Goal: Check status: Check status

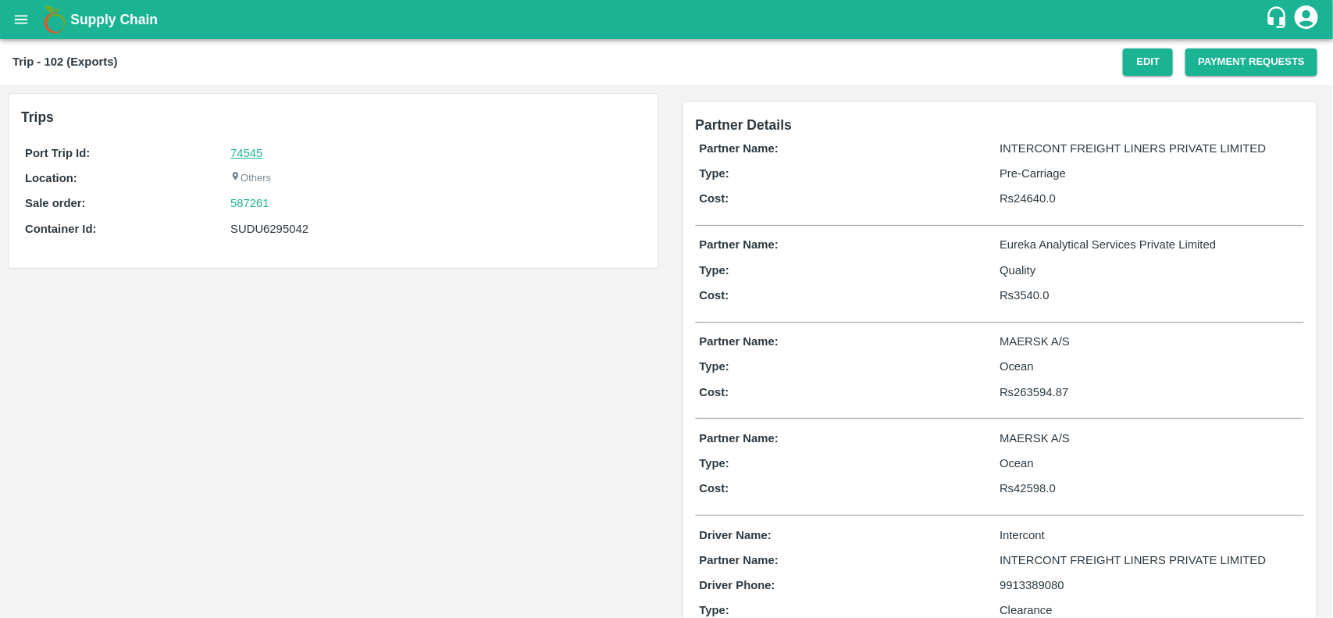
click at [238, 152] on link "74545" at bounding box center [246, 153] width 32 height 12
click at [239, 150] on link "74545" at bounding box center [246, 153] width 32 height 12
click at [278, 205] on div "587261" at bounding box center [435, 202] width 411 height 17
copy link "587261"
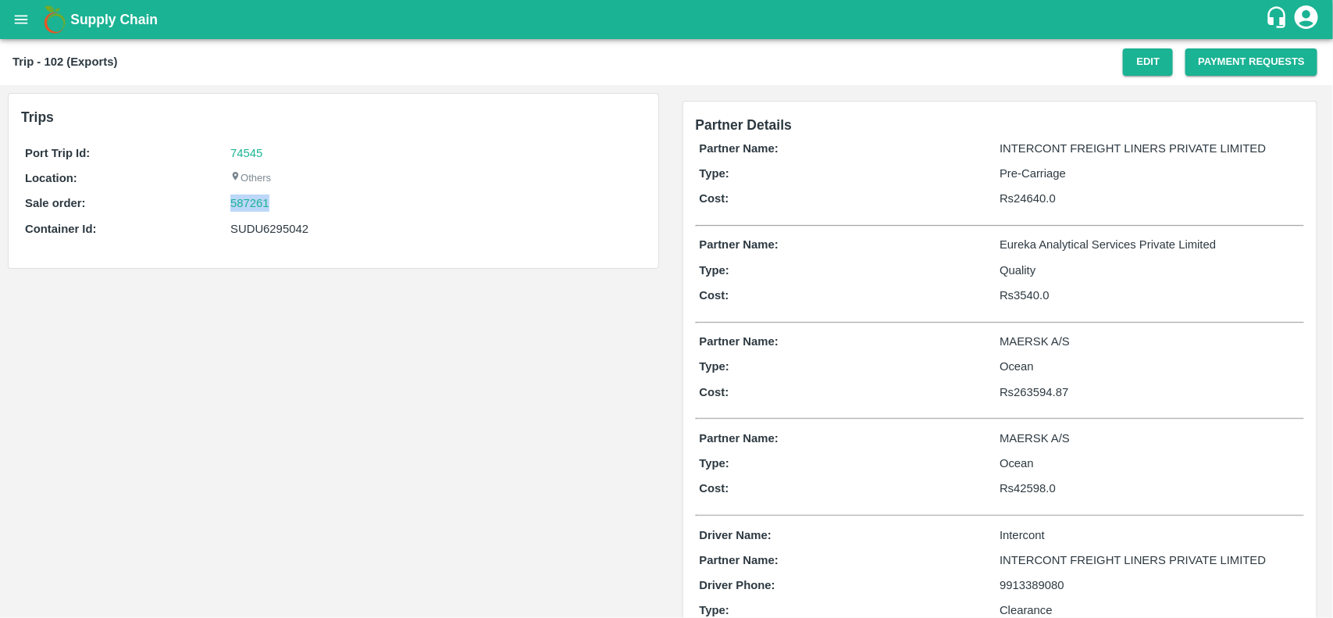
click at [278, 205] on div "587261" at bounding box center [435, 202] width 411 height 17
click at [251, 205] on link "587261" at bounding box center [249, 202] width 39 height 17
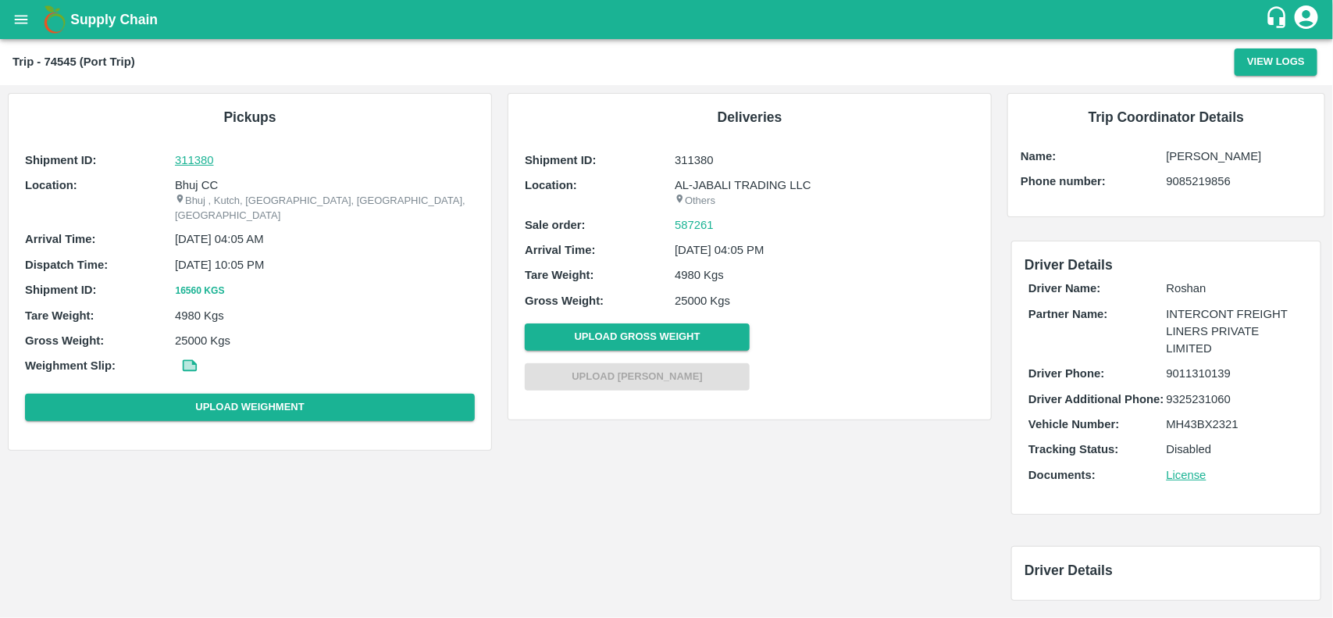
click at [189, 161] on p "311380" at bounding box center [325, 159] width 300 height 17
click at [197, 181] on p "Bhuj CC" at bounding box center [325, 184] width 300 height 17
copy p "Bhuj CC"
click at [197, 181] on p "Bhuj CC" at bounding box center [325, 184] width 300 height 17
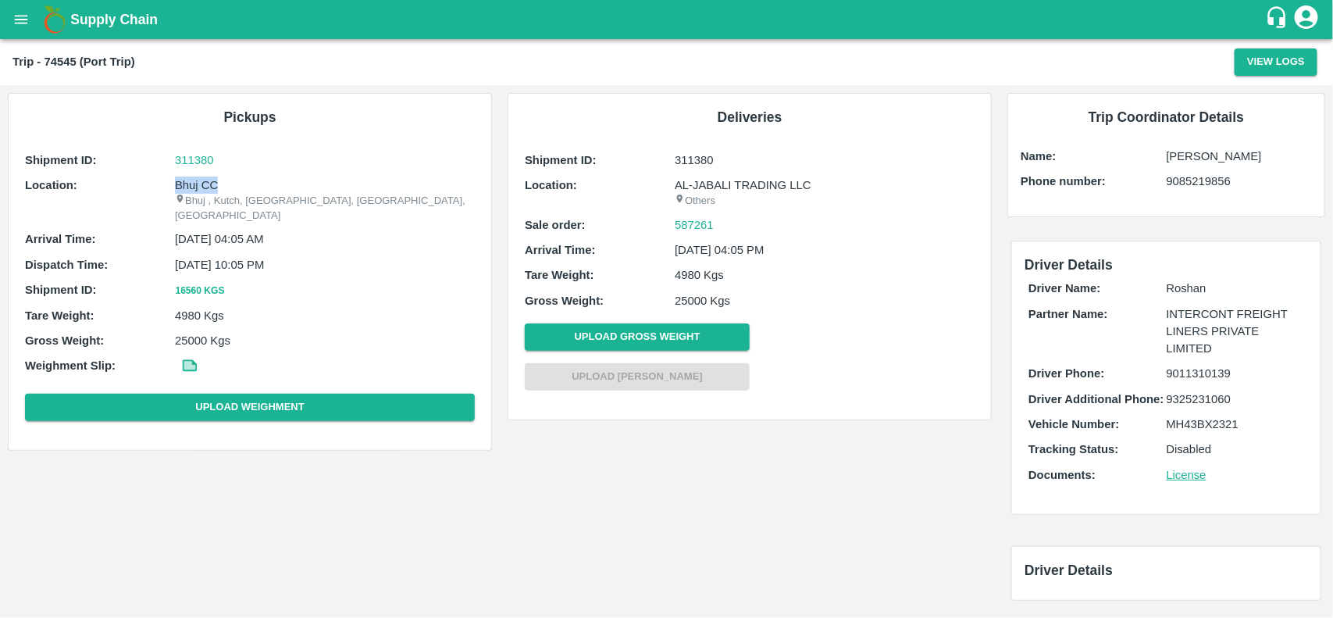
click at [197, 181] on p "Bhuj CC" at bounding box center [325, 184] width 300 height 17
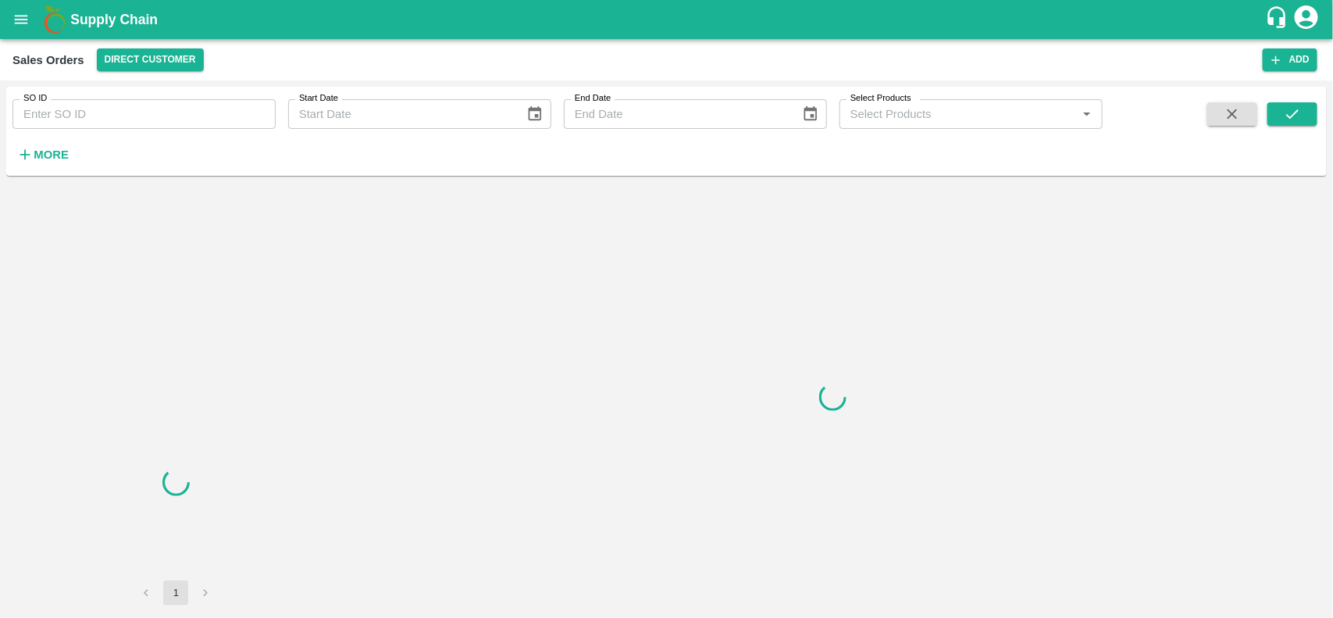
click at [149, 110] on input "SO ID" at bounding box center [143, 114] width 263 height 30
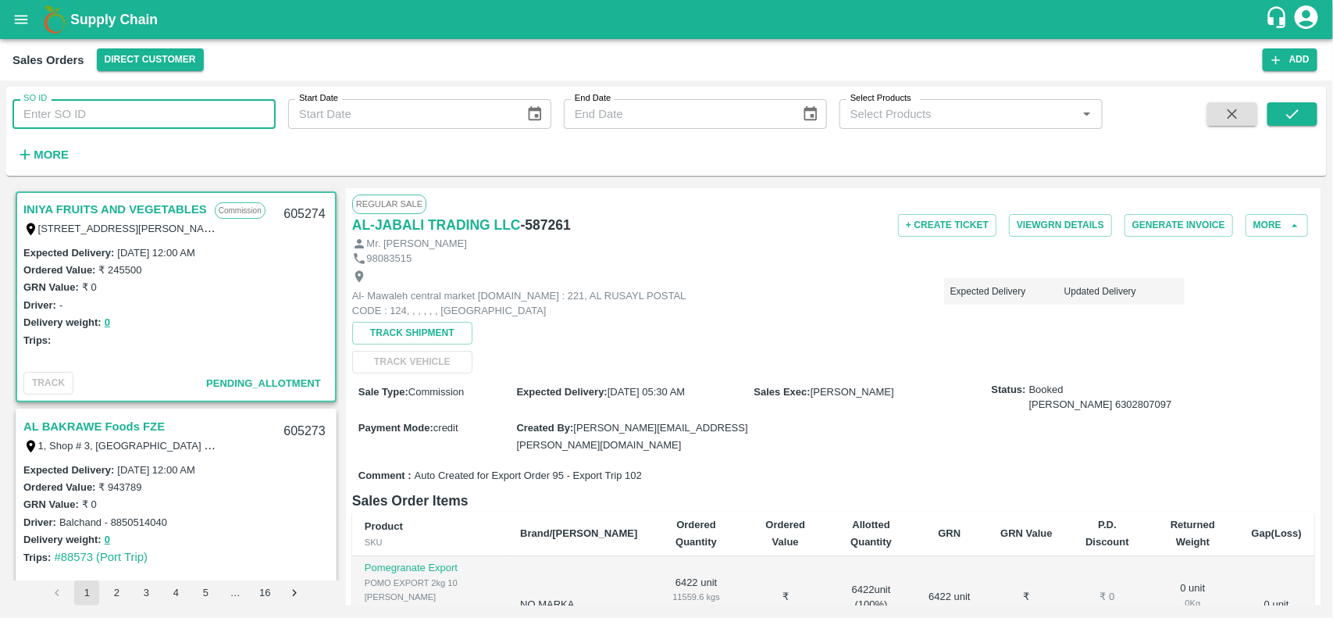
click at [149, 110] on input "SO ID" at bounding box center [143, 114] width 263 height 30
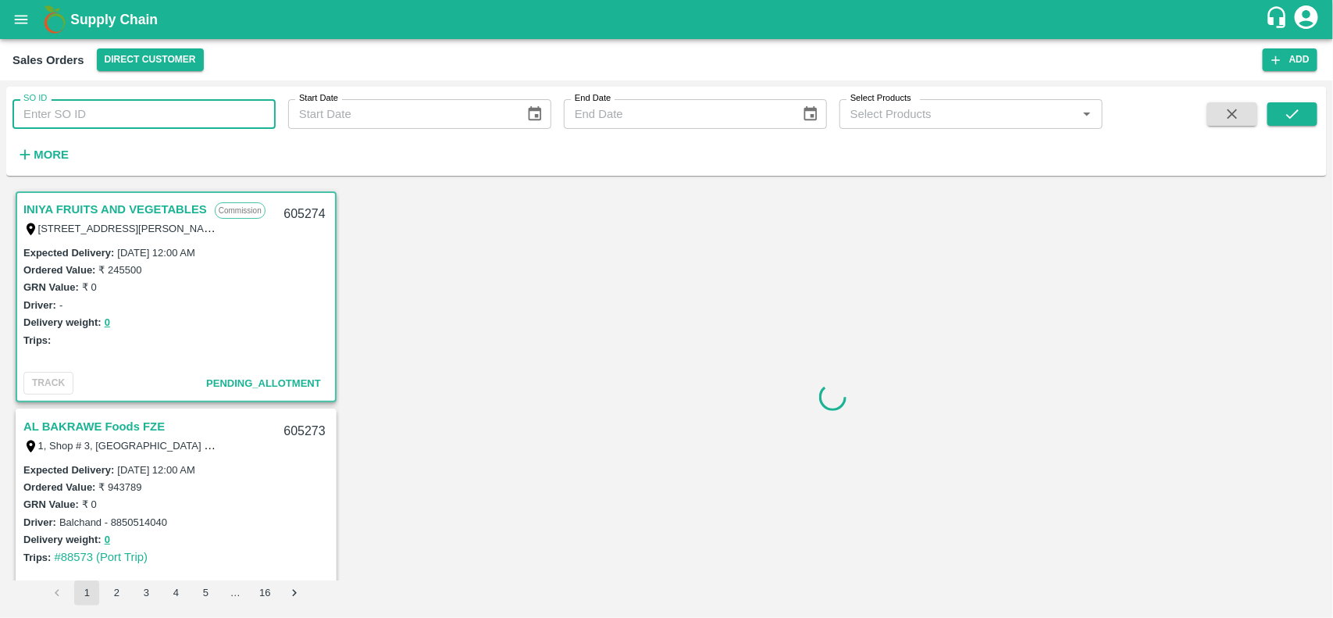
paste input "587261"
click at [149, 110] on input "587261" at bounding box center [143, 114] width 263 height 30
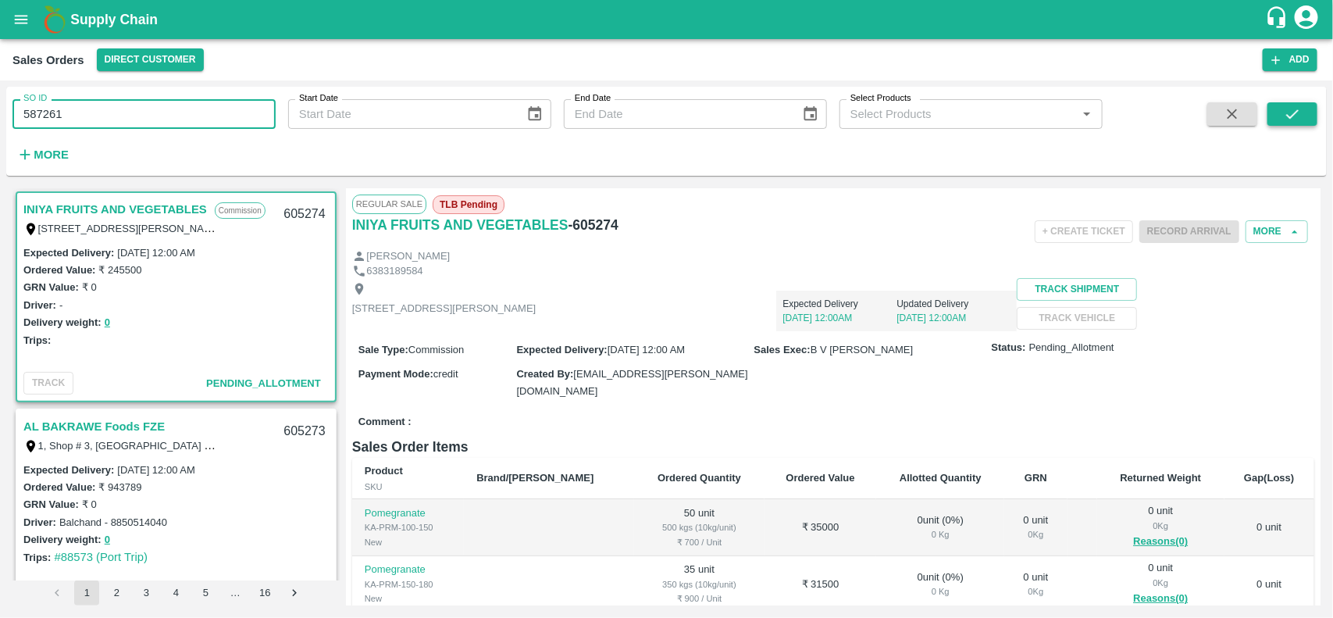
type input "587261"
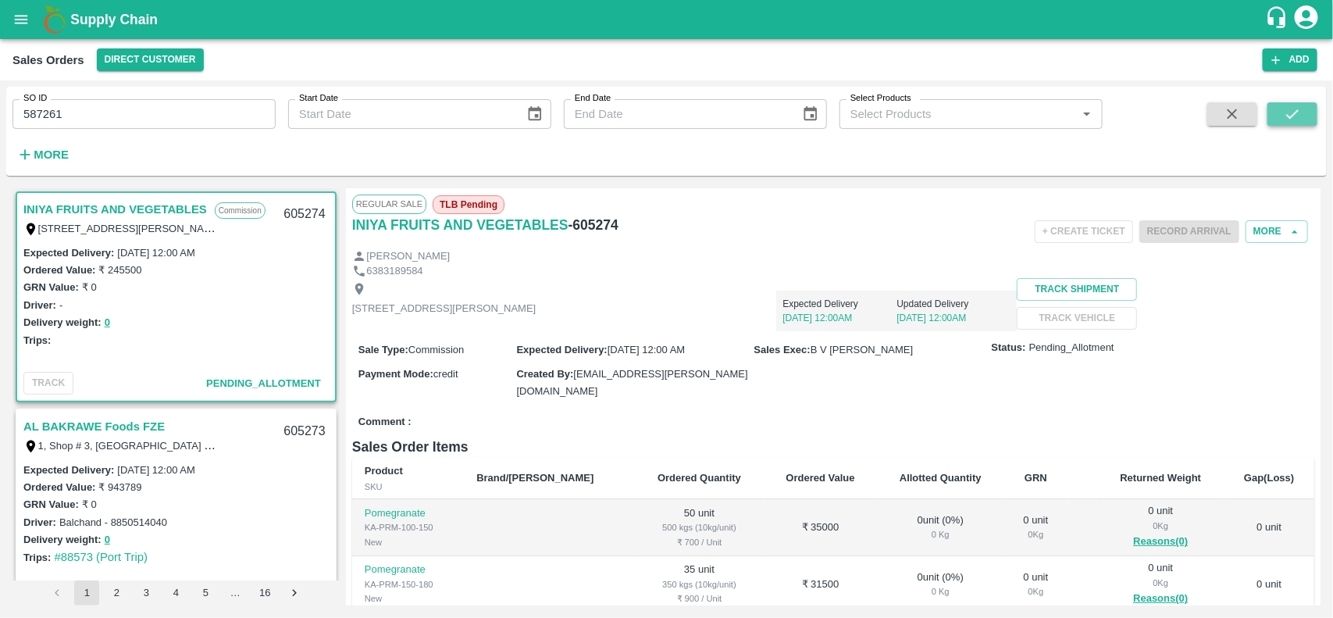
click at [1302, 123] on button "submit" at bounding box center [1292, 113] width 50 height 23
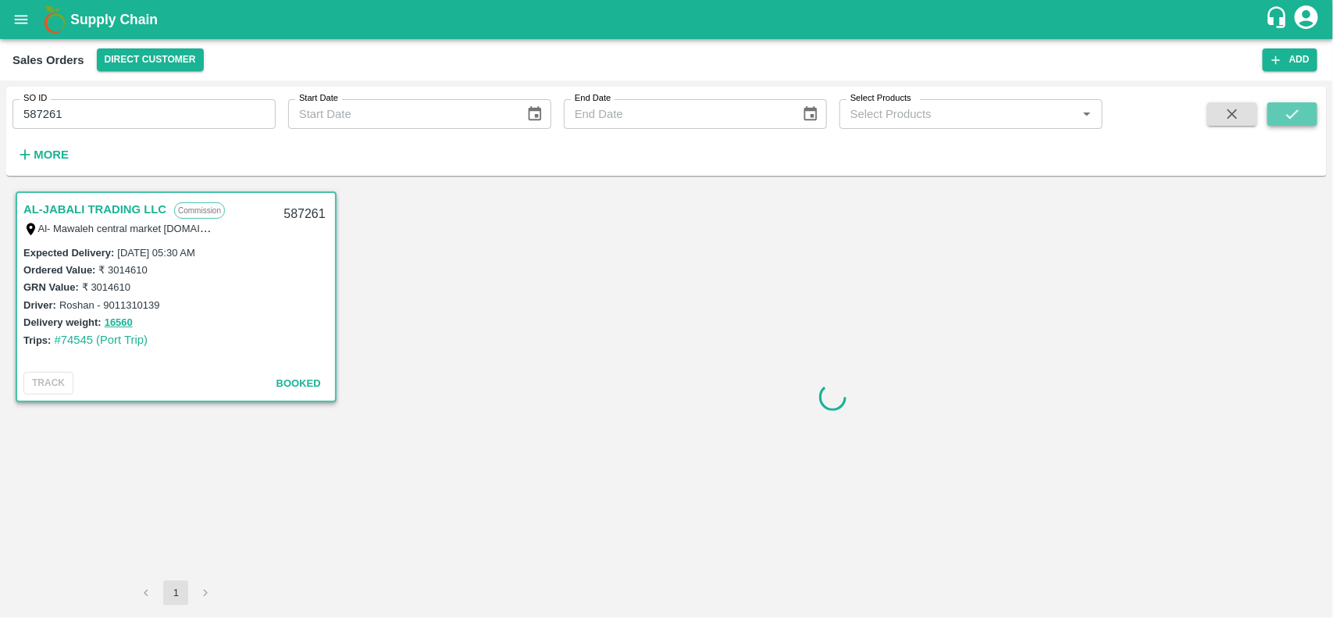
click at [1302, 123] on button "submit" at bounding box center [1292, 113] width 50 height 23
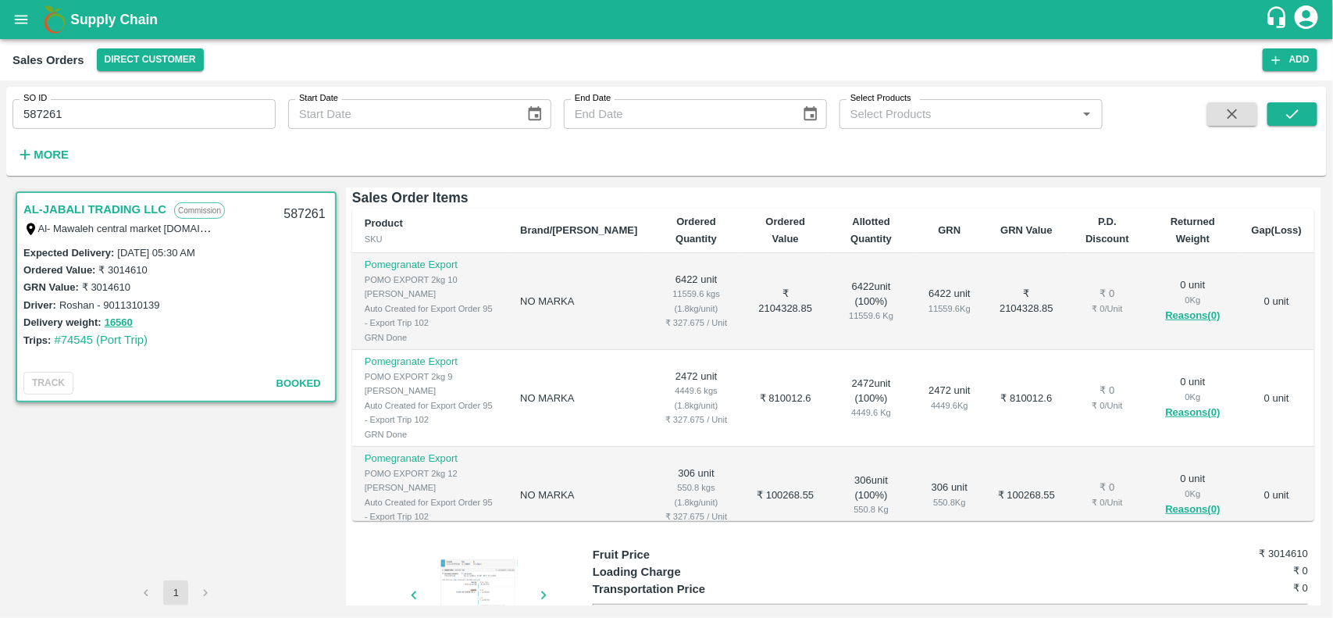
scroll to position [25, 0]
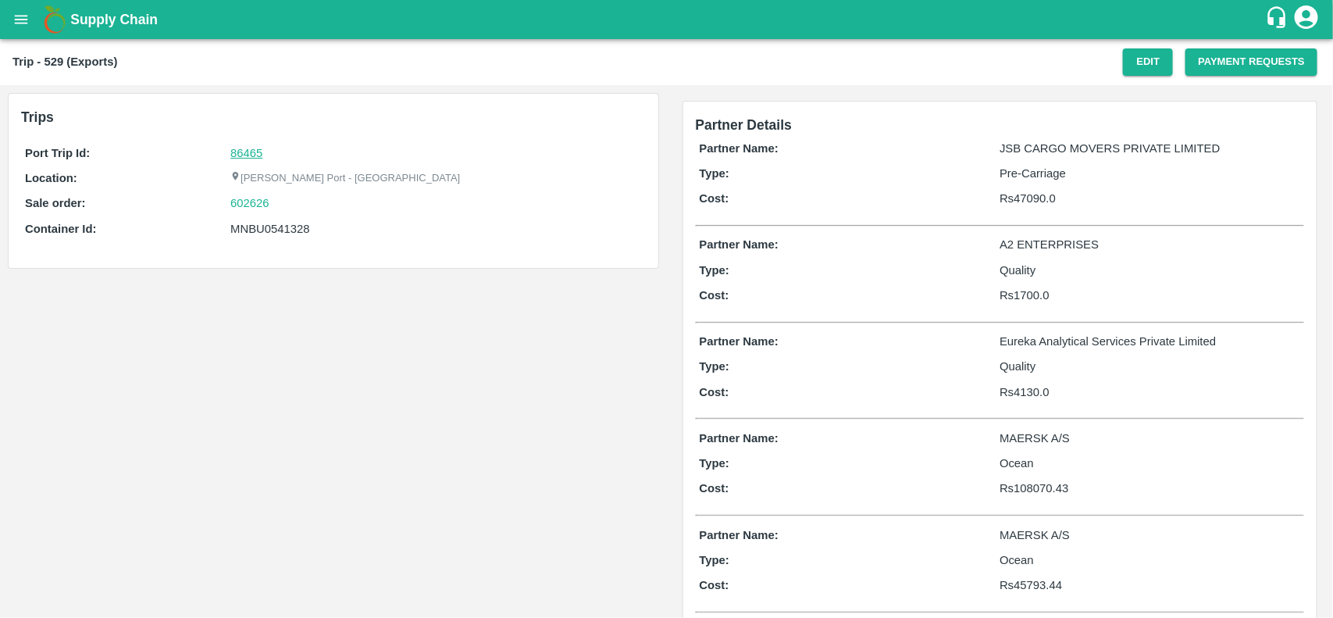
click at [240, 150] on link "86465" at bounding box center [246, 153] width 32 height 12
click at [281, 201] on div "602626" at bounding box center [435, 202] width 411 height 17
copy link "602626"
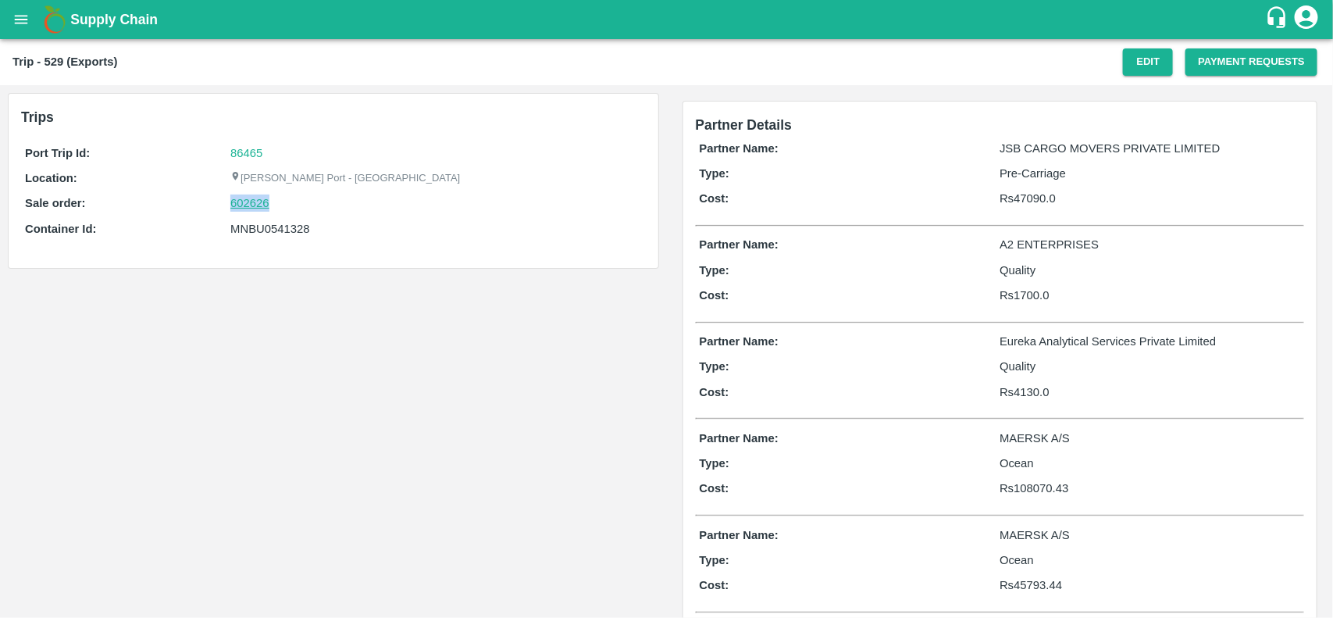
click at [251, 205] on link "602626" at bounding box center [249, 202] width 39 height 17
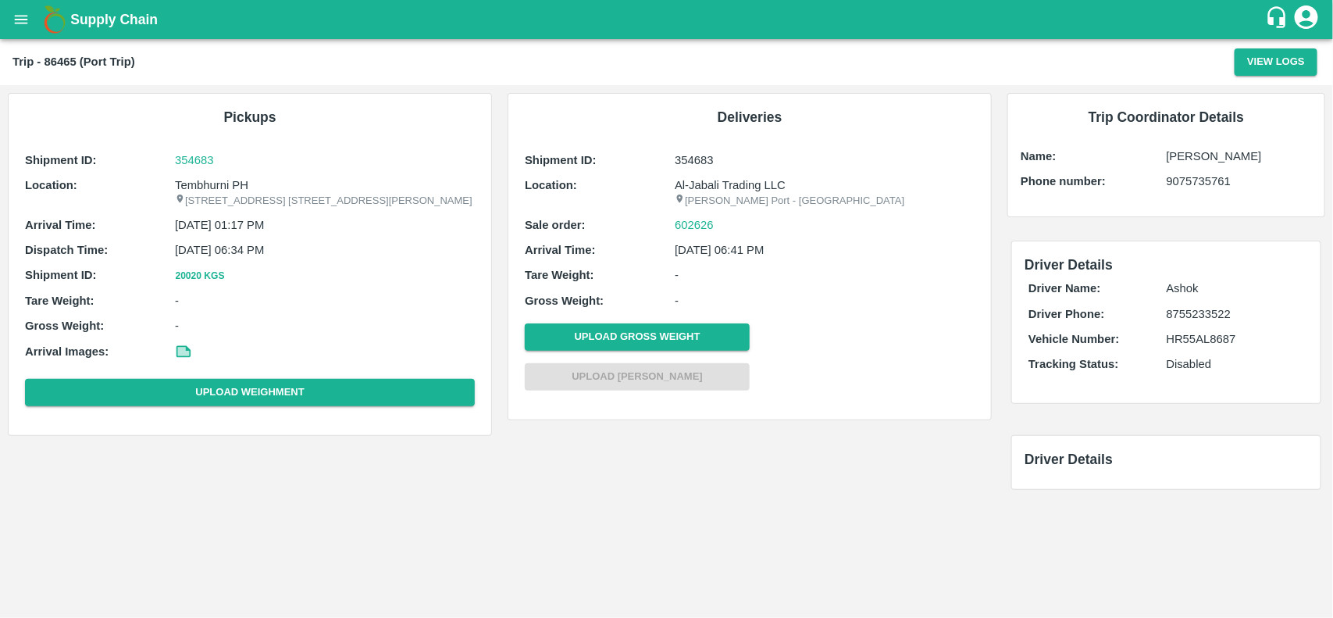
click at [208, 185] on p "Tembhurni PH" at bounding box center [325, 184] width 300 height 17
copy p "Tembhurni"
click at [208, 185] on p "Tembhurni PH" at bounding box center [325, 184] width 300 height 17
copy p "Tembhurni PH"
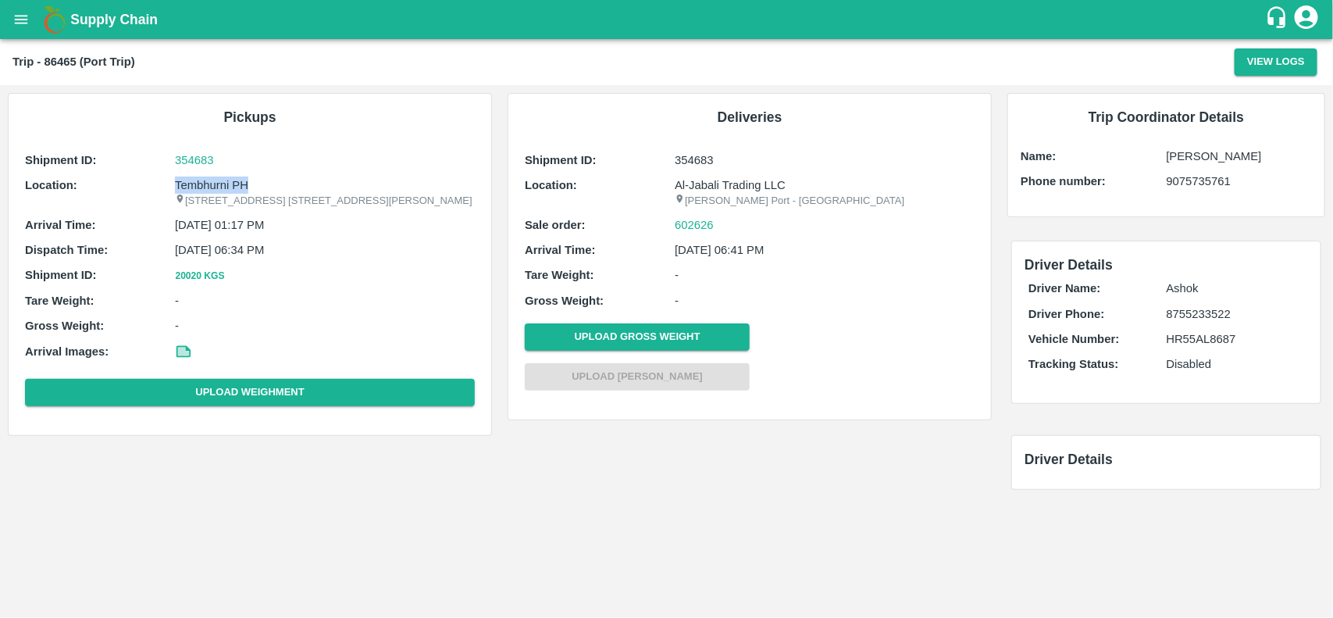
click at [208, 185] on p "Tembhurni PH" at bounding box center [325, 184] width 300 height 17
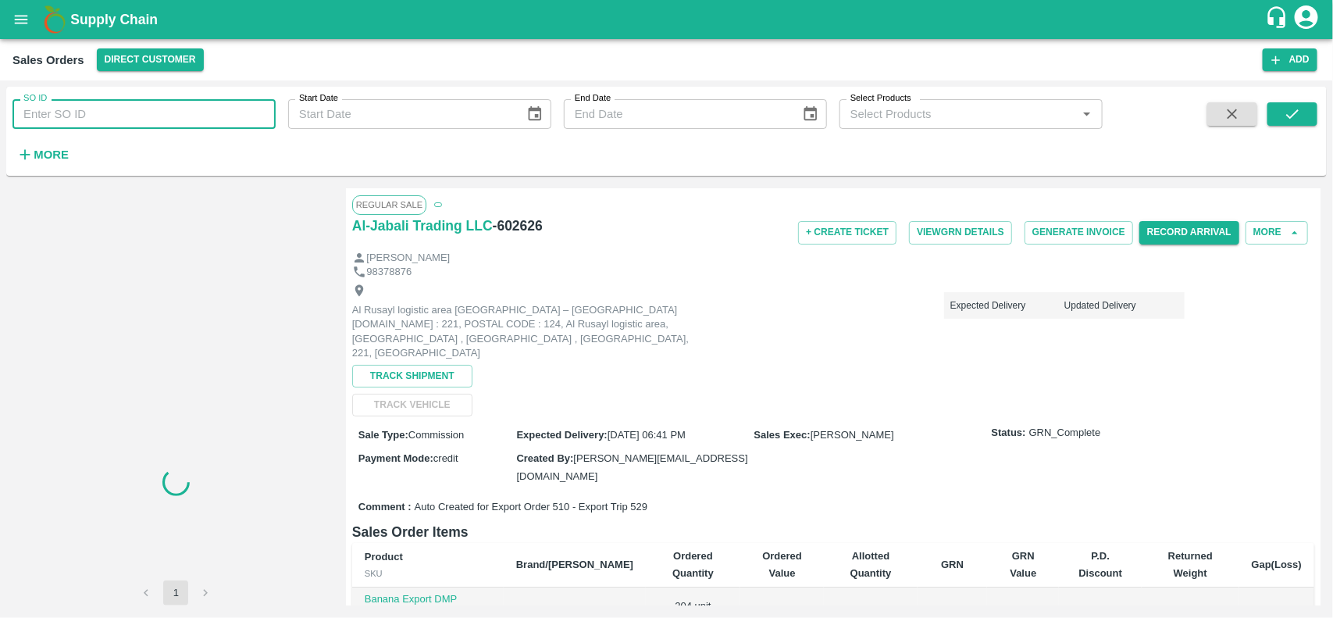
click at [133, 116] on input "SO ID" at bounding box center [143, 114] width 263 height 30
click at [133, 116] on input "602626" at bounding box center [143, 114] width 263 height 30
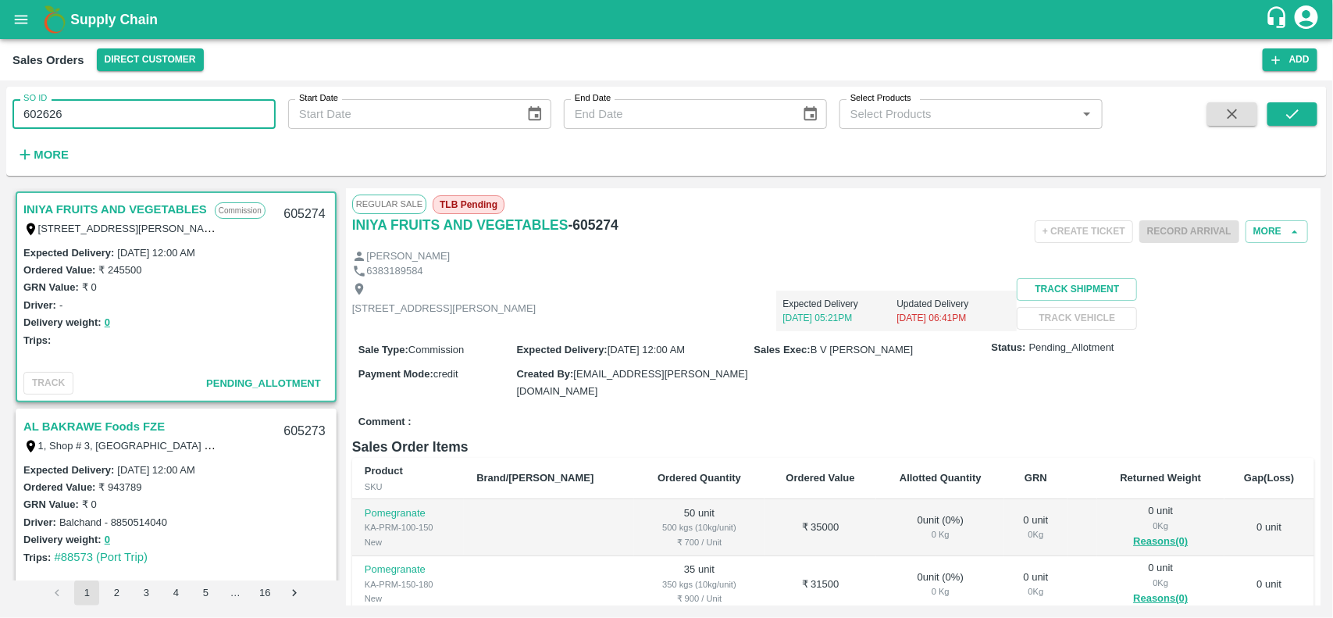
type input "602626"
click at [1285, 127] on span at bounding box center [1292, 134] width 50 height 64
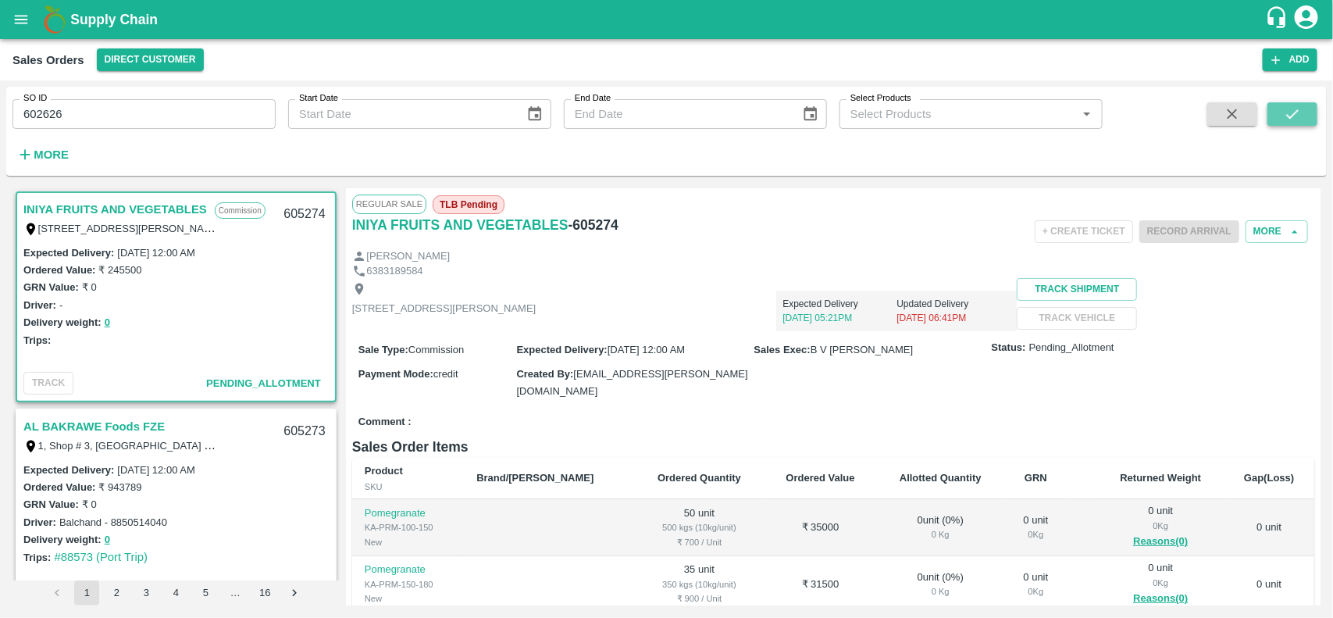
click at [1302, 115] on button "submit" at bounding box center [1292, 113] width 50 height 23
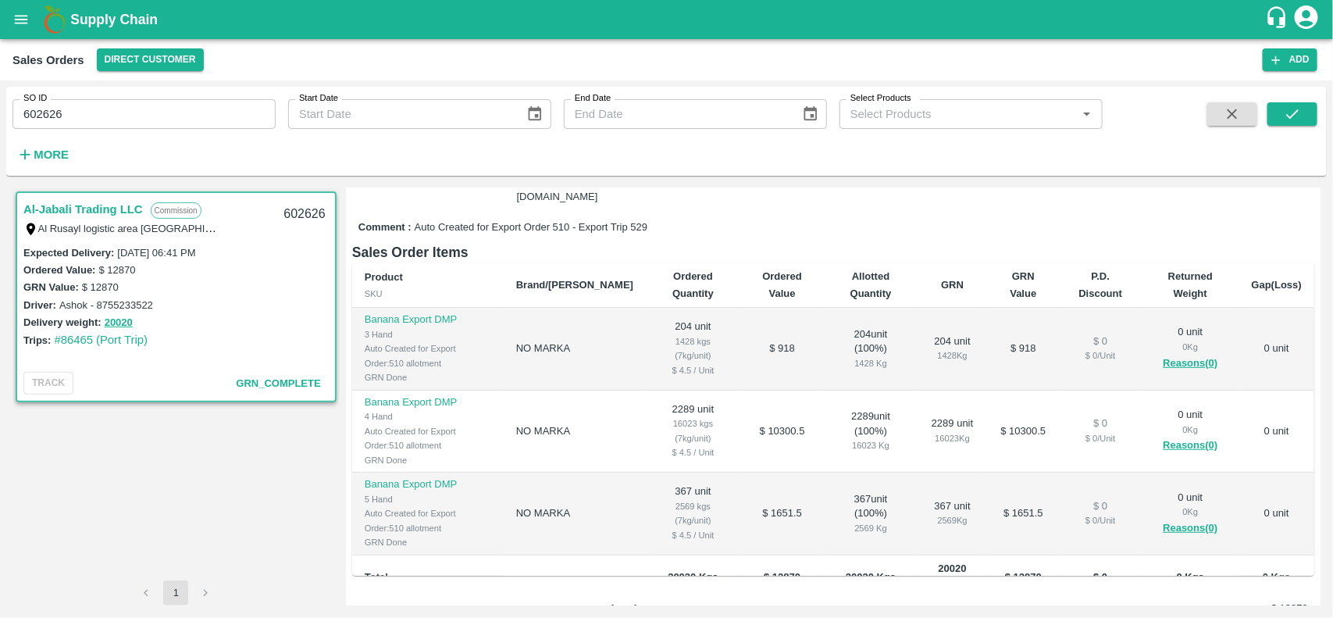
scroll to position [281, 0]
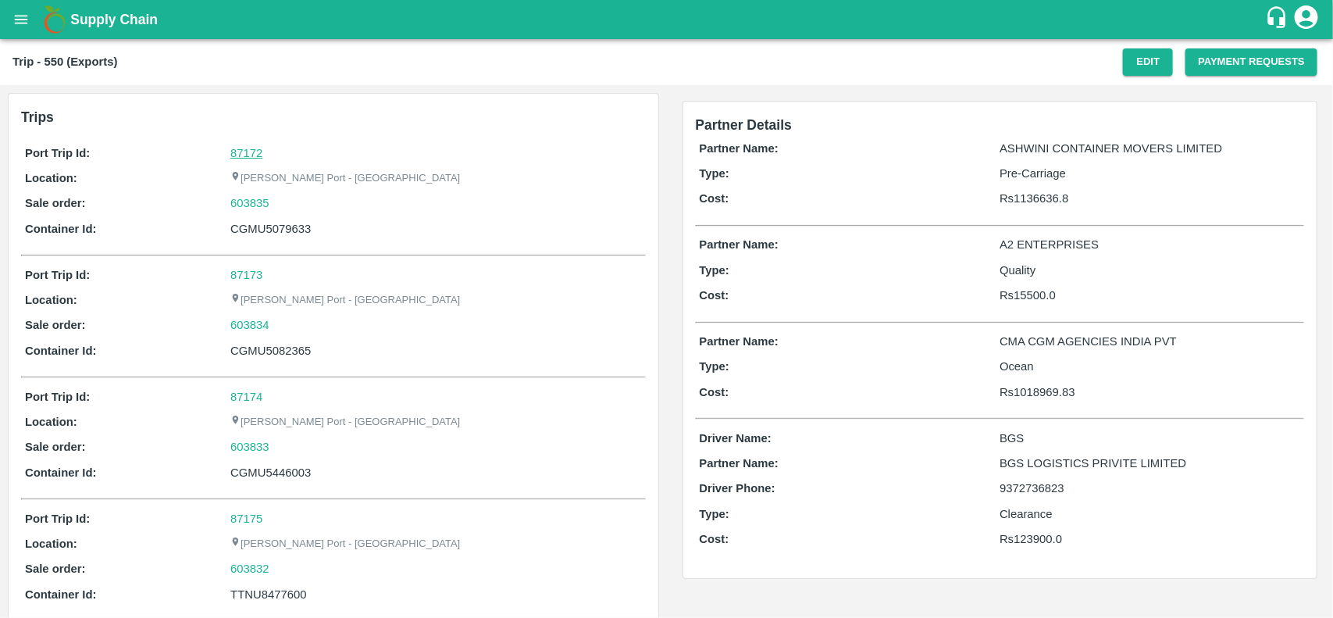
click at [244, 157] on link "87172" at bounding box center [246, 153] width 32 height 12
click at [269, 201] on div "603835" at bounding box center [435, 202] width 411 height 17
copy link "603835"
click at [269, 201] on div "603835" at bounding box center [435, 202] width 411 height 17
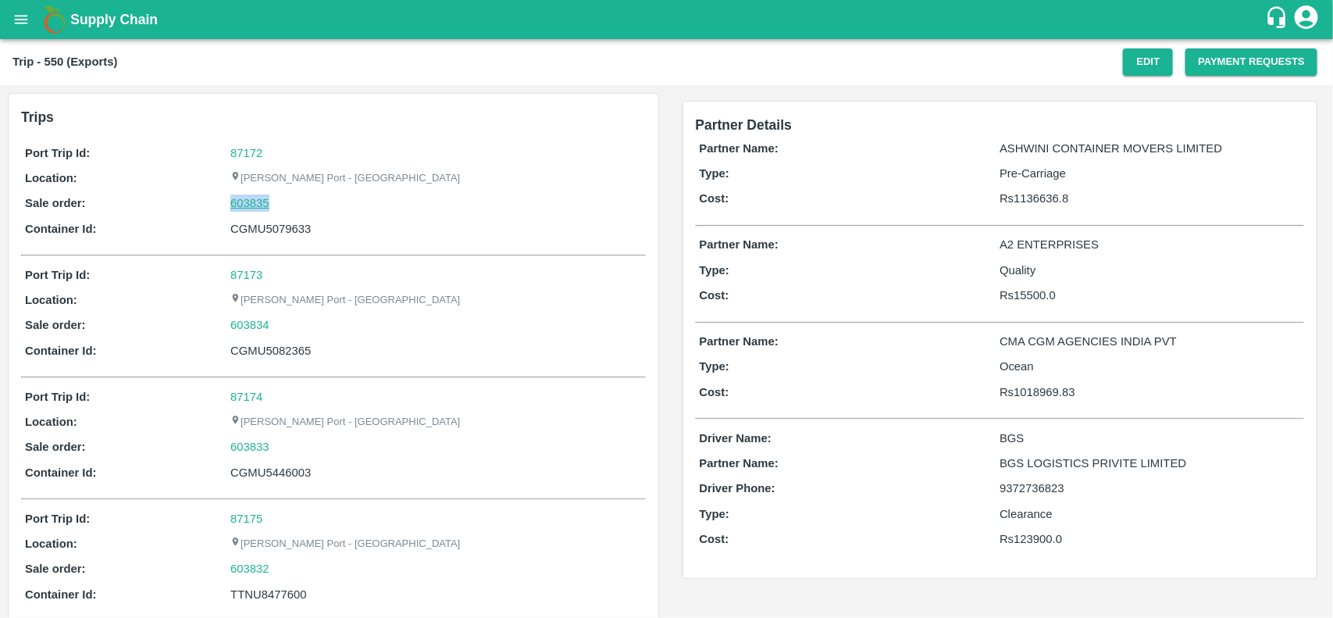
click at [246, 199] on link "603835" at bounding box center [249, 202] width 39 height 17
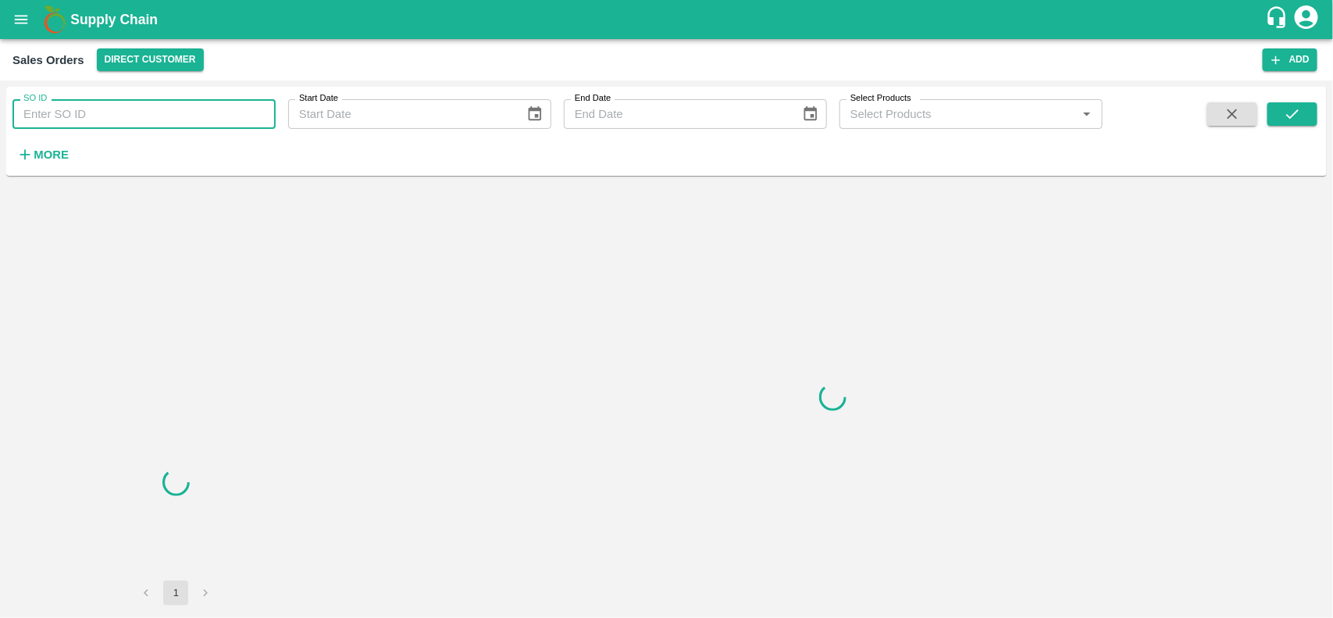
click at [122, 123] on input "SO ID" at bounding box center [143, 114] width 263 height 30
paste input "603835"
click at [122, 123] on input "603835" at bounding box center [143, 114] width 263 height 30
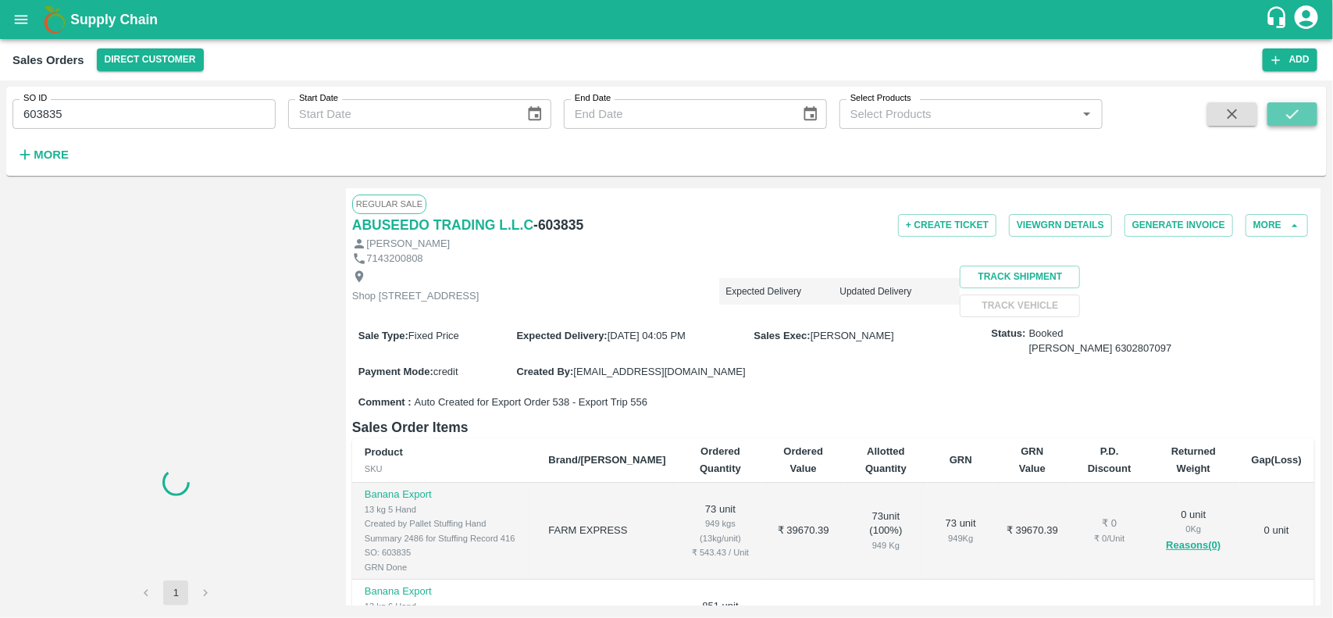
click at [1317, 114] on button "submit" at bounding box center [1292, 113] width 50 height 23
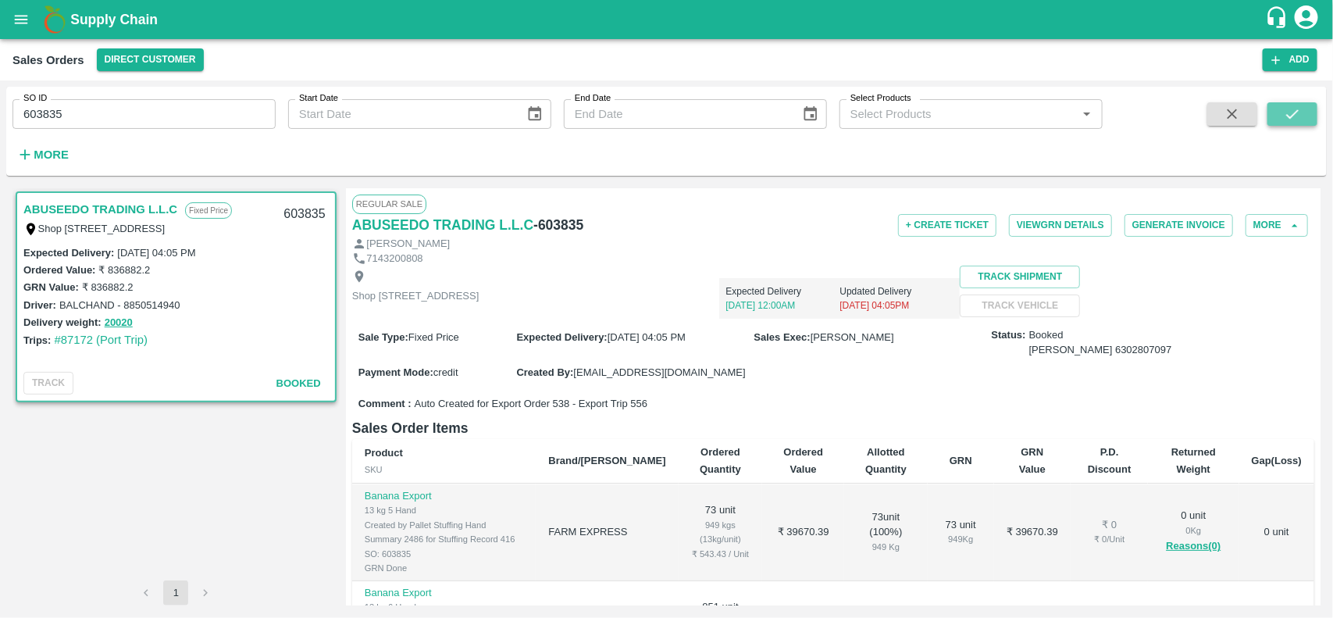
click at [1305, 112] on button "submit" at bounding box center [1292, 113] width 50 height 23
click at [199, 94] on div "SO ID 603835 SO ID" at bounding box center [138, 108] width 276 height 42
drag, startPoint x: 199, startPoint y: 94, endPoint x: 201, endPoint y: 108, distance: 13.5
click at [201, 108] on div "SO ID 603835 SO ID" at bounding box center [138, 108] width 276 height 42
click at [201, 108] on input "603835" at bounding box center [143, 114] width 263 height 30
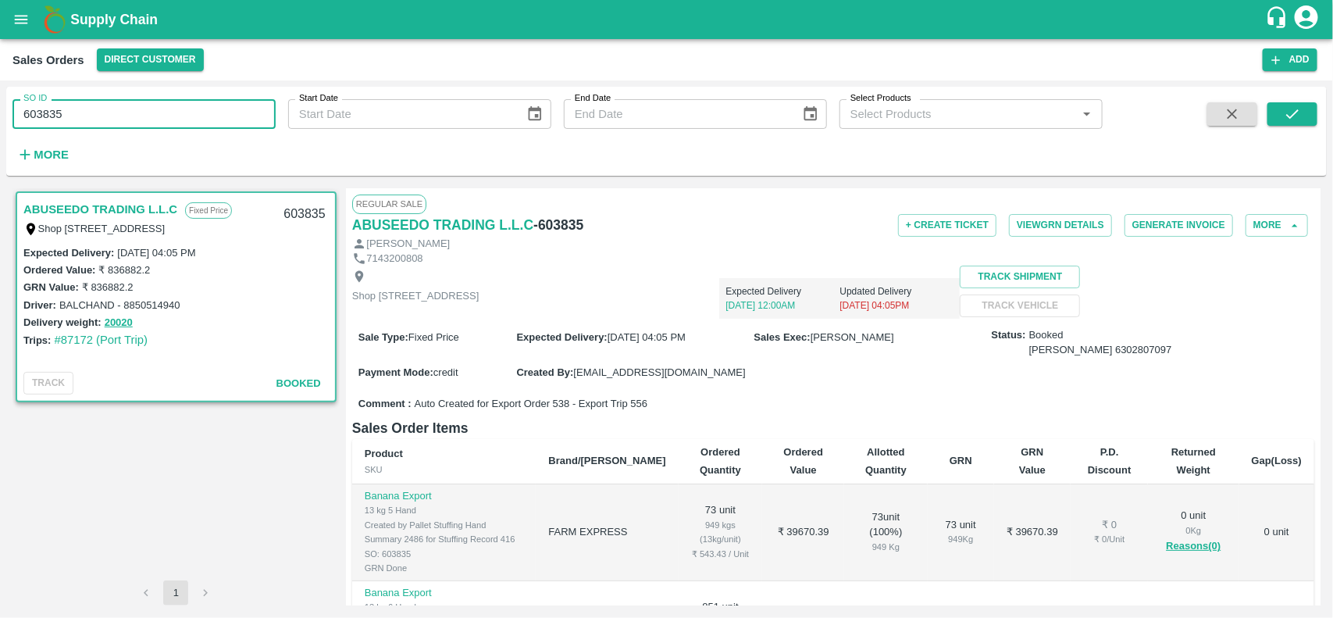
click at [201, 108] on input "603835" at bounding box center [143, 114] width 263 height 30
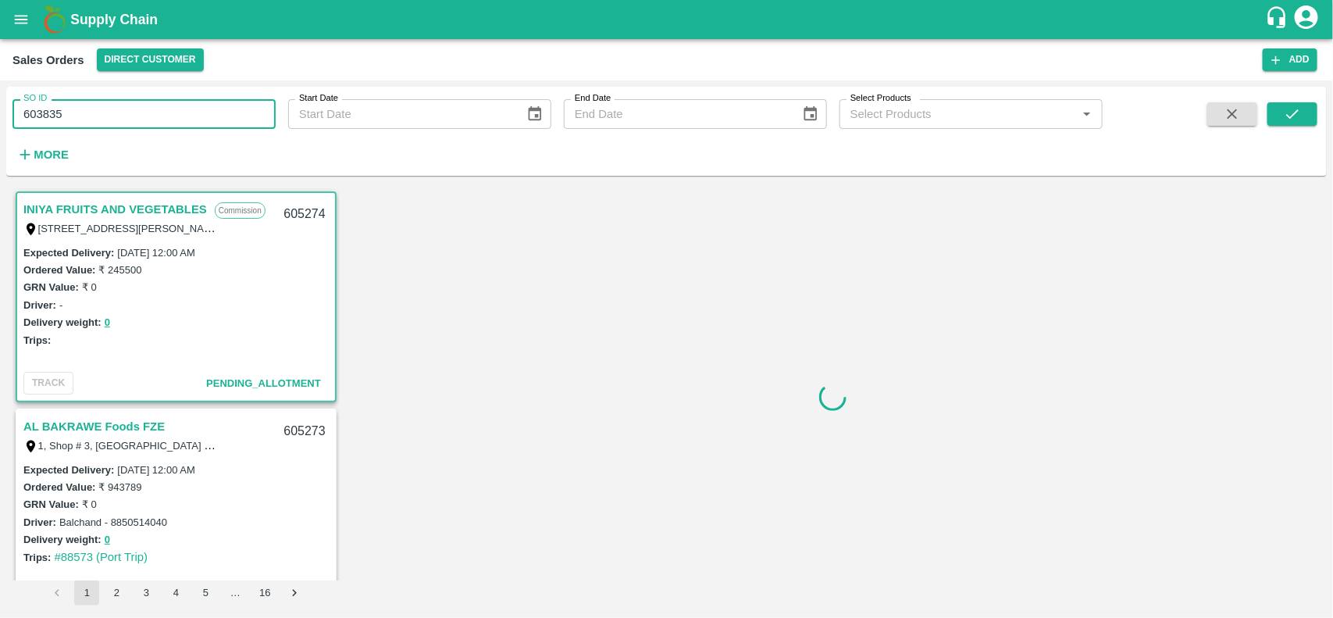
type input "603835"
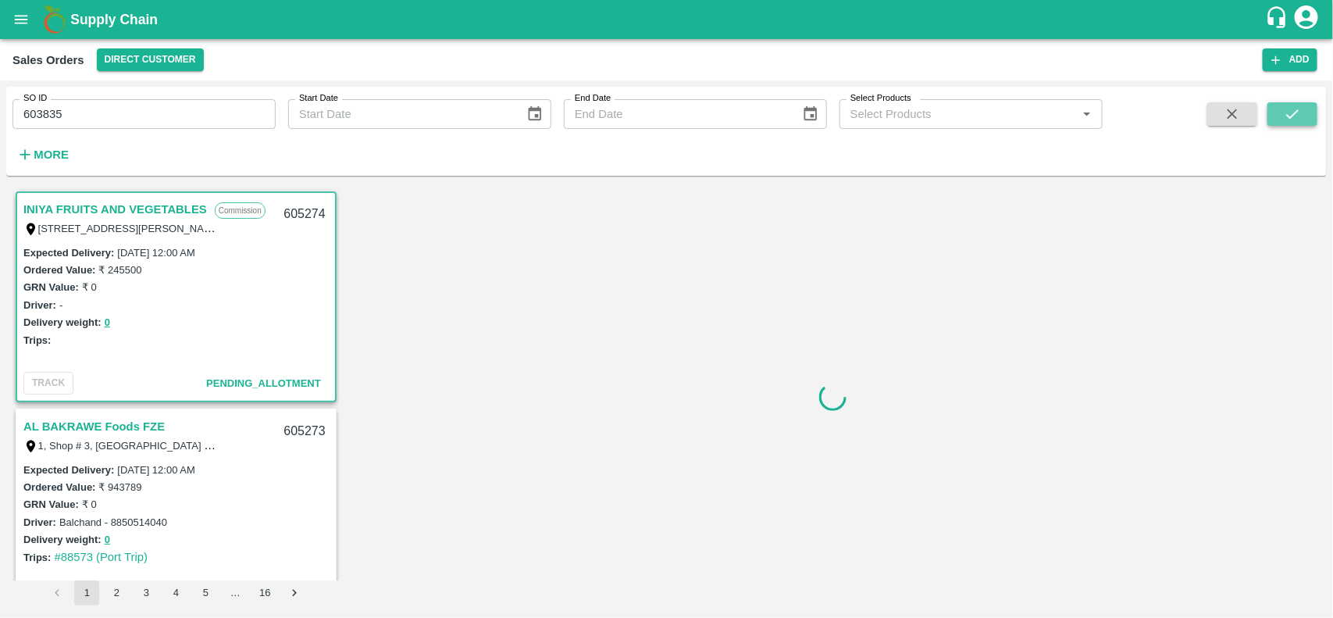
click at [1275, 116] on button "submit" at bounding box center [1292, 113] width 50 height 23
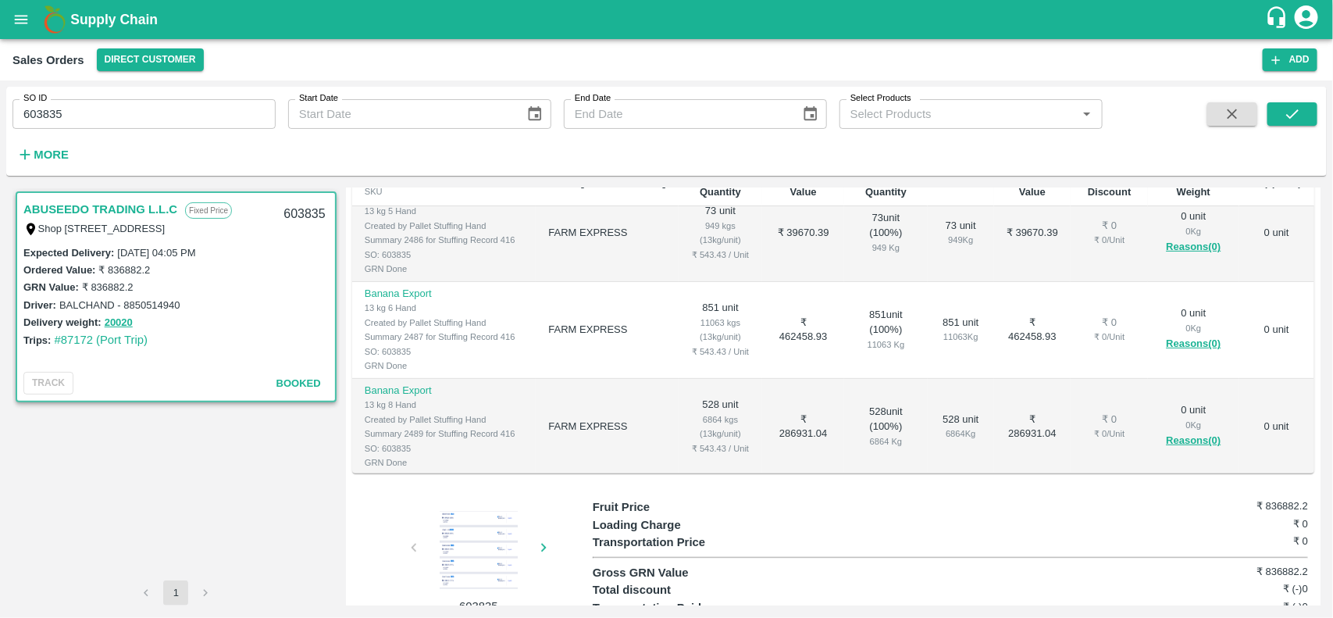
scroll to position [22, 0]
